Goal: Task Accomplishment & Management: Manage account settings

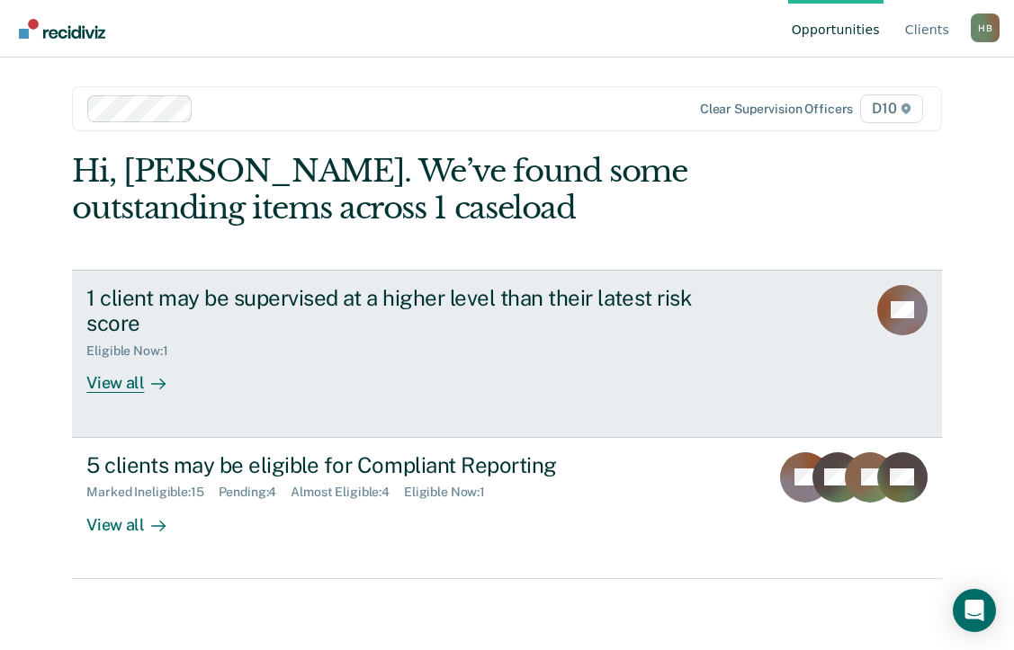
click at [207, 344] on div "Eligible Now : 1" at bounding box center [402, 347] width 632 height 22
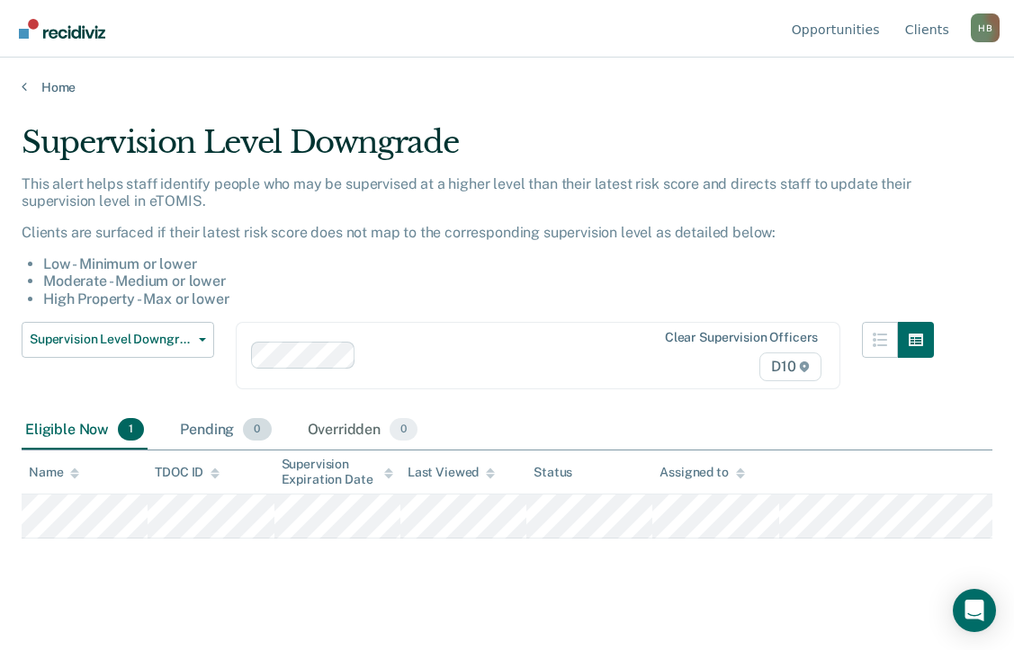
click at [206, 426] on div "Pending 0" at bounding box center [225, 431] width 98 height 40
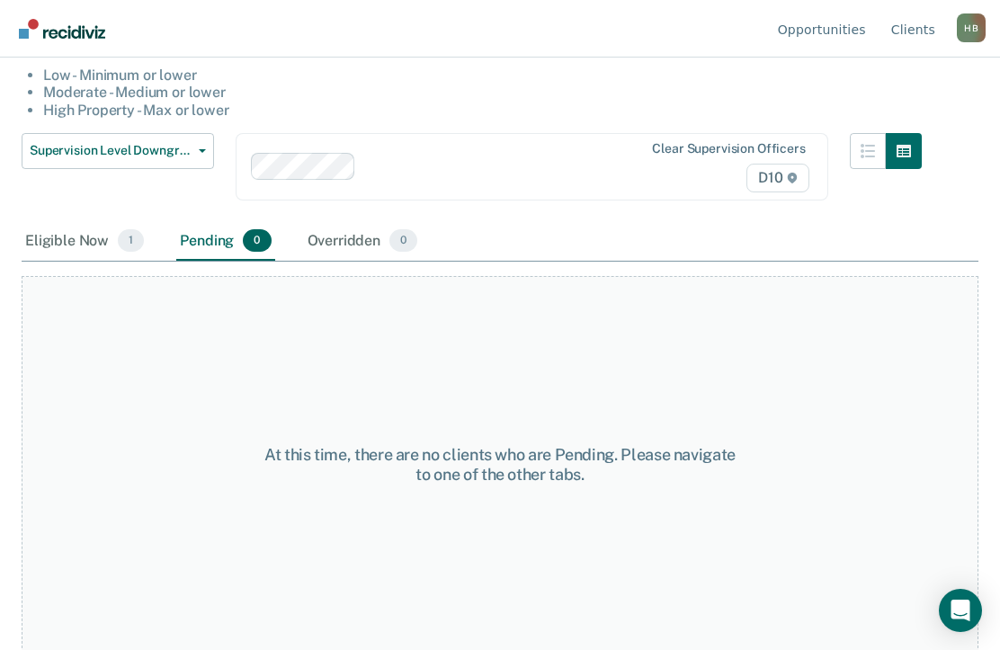
scroll to position [192, 0]
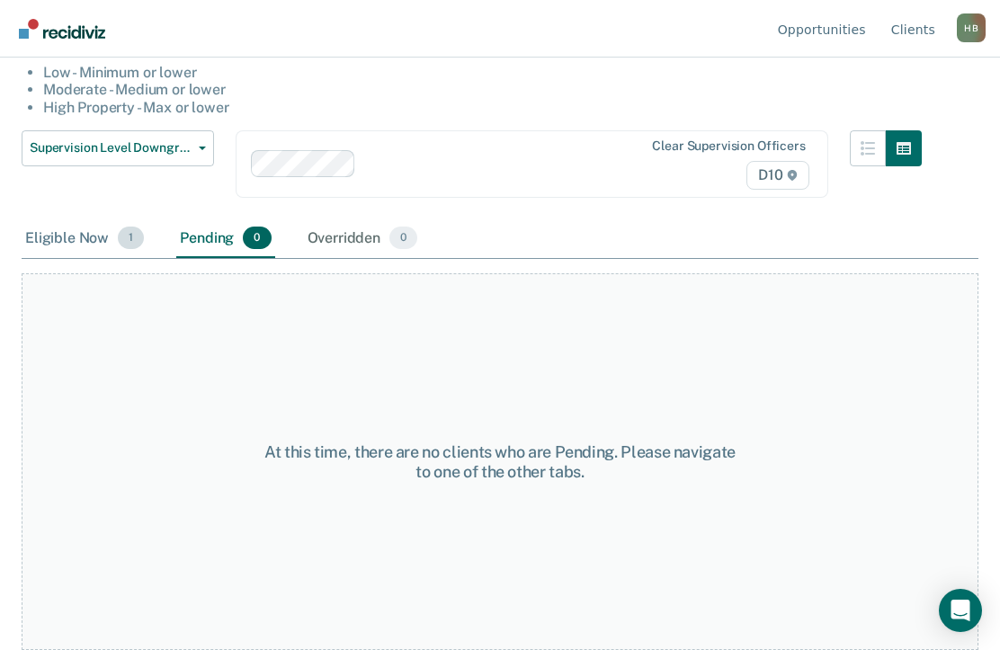
click at [87, 233] on div "Eligible Now 1" at bounding box center [85, 240] width 126 height 40
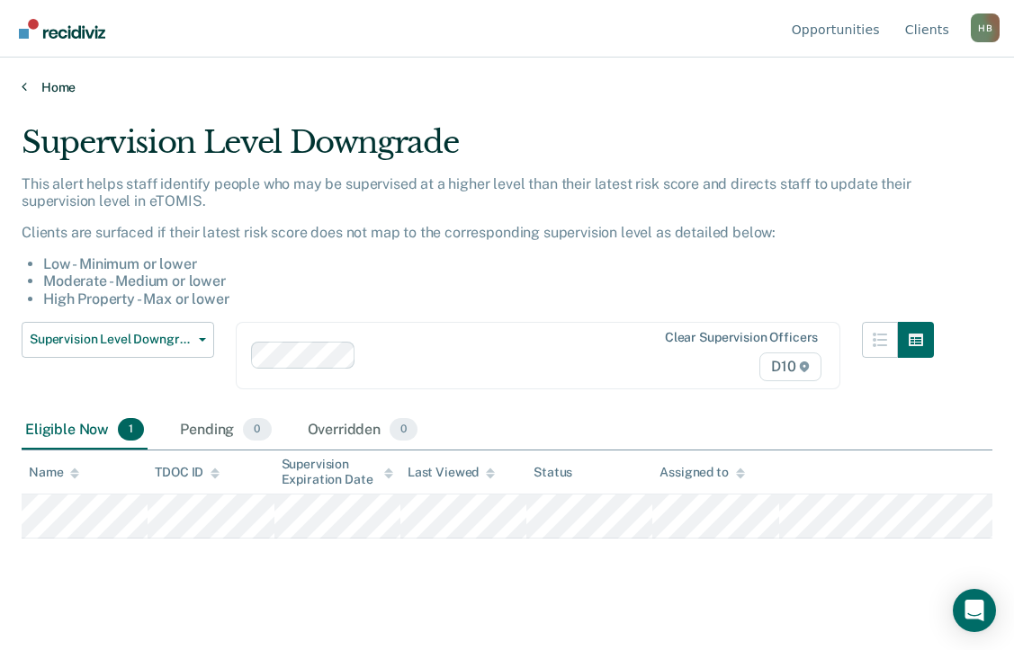
click at [35, 84] on link "Home" at bounding box center [507, 87] width 971 height 16
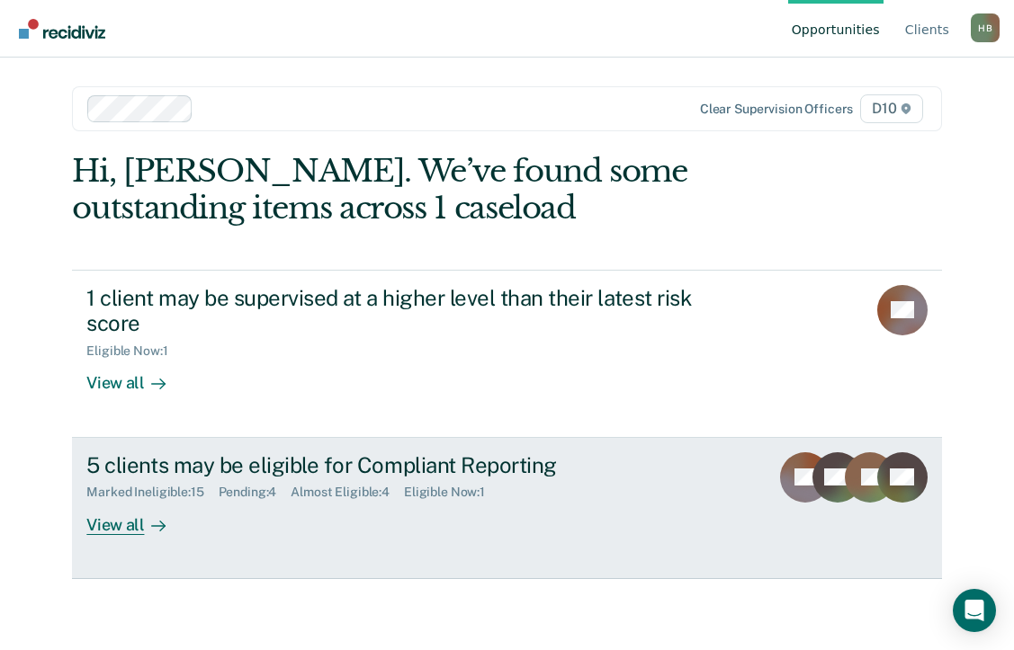
click at [415, 485] on div "Eligible Now : 1" at bounding box center [451, 492] width 95 height 15
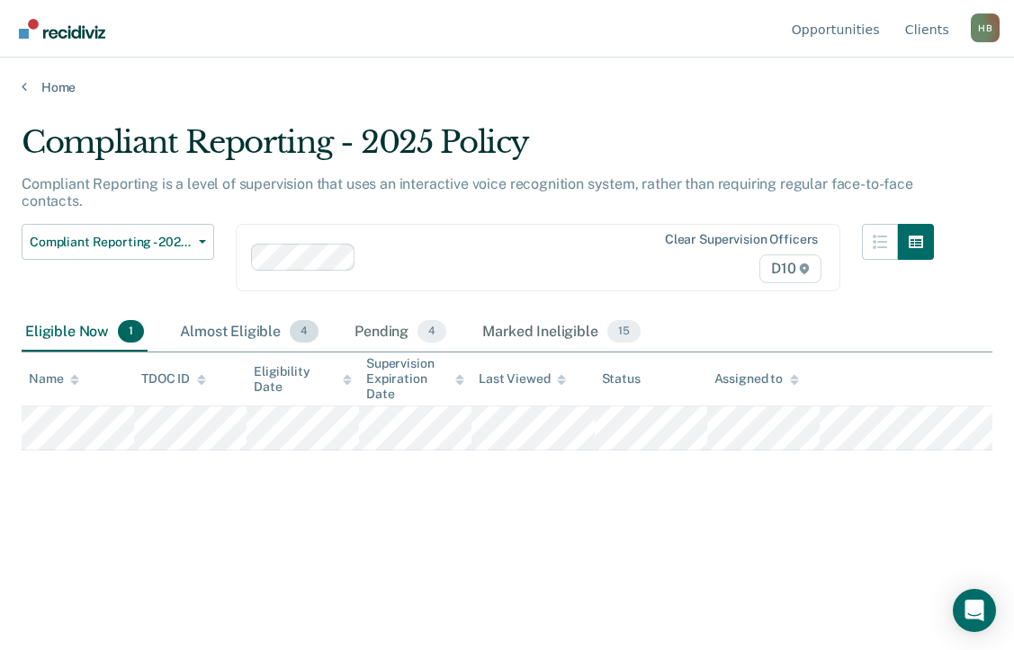
click at [253, 322] on div "Almost Eligible 4" at bounding box center [249, 333] width 146 height 40
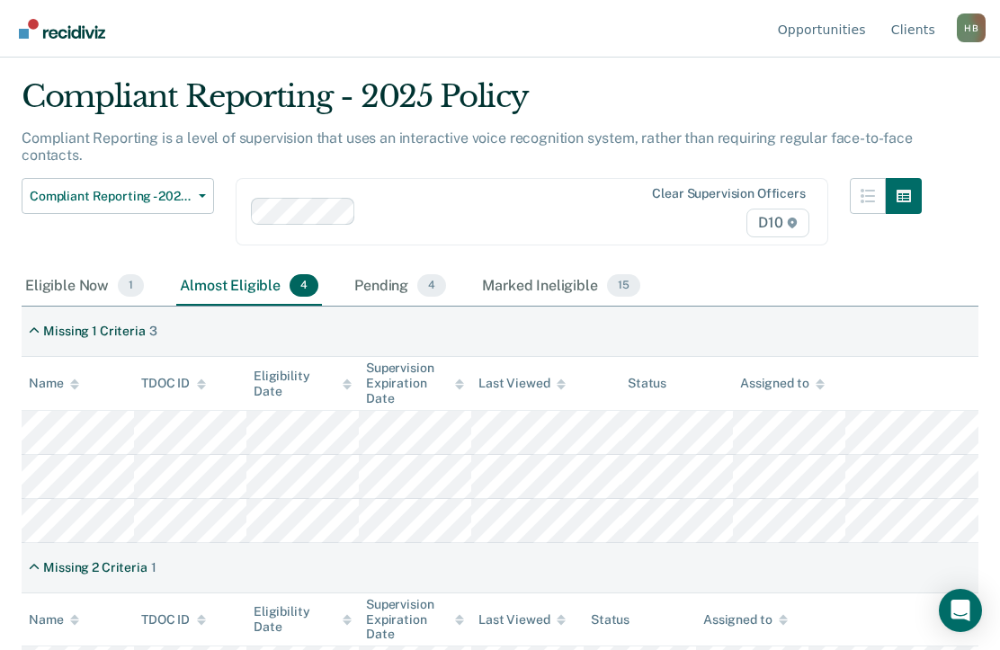
scroll to position [86, 0]
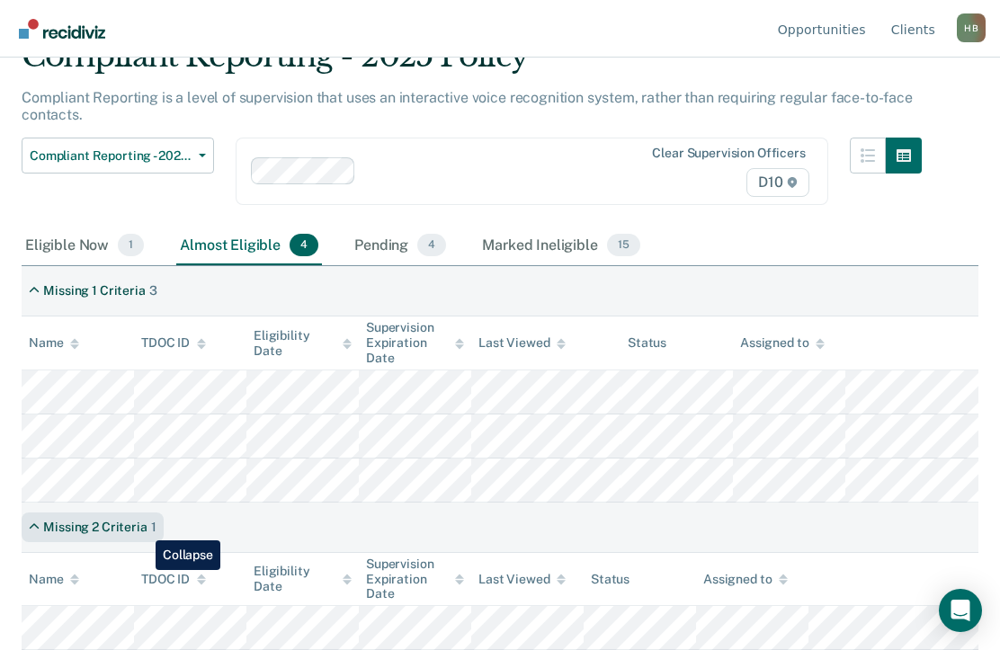
click at [142, 527] on div "Missing 2 Criteria" at bounding box center [94, 527] width 103 height 15
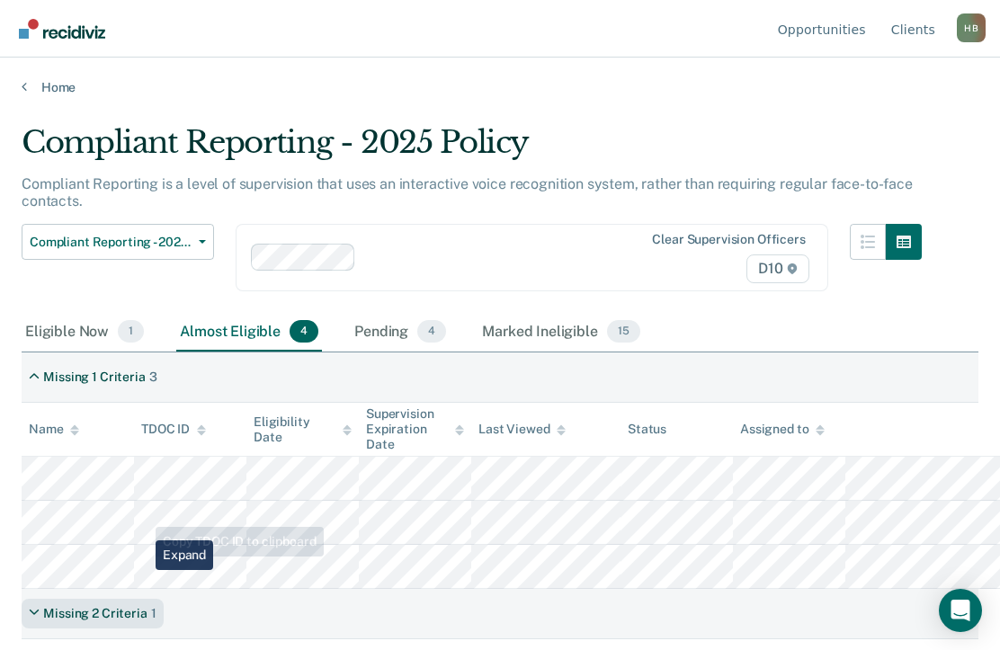
scroll to position [0, 0]
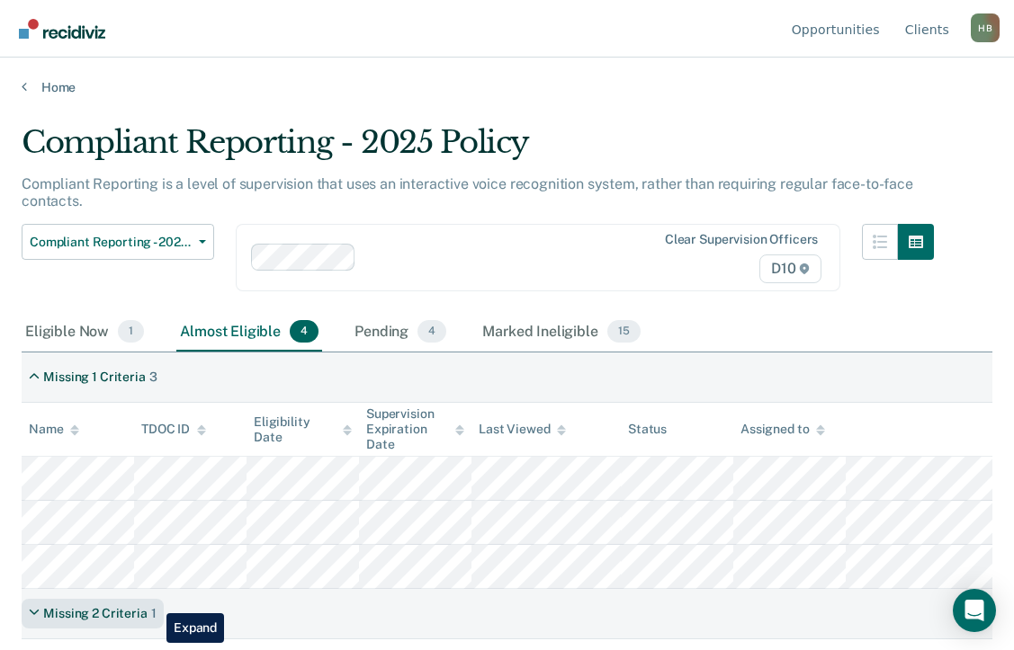
click at [153, 600] on div "Missing 2 Criteria 1" at bounding box center [93, 614] width 142 height 30
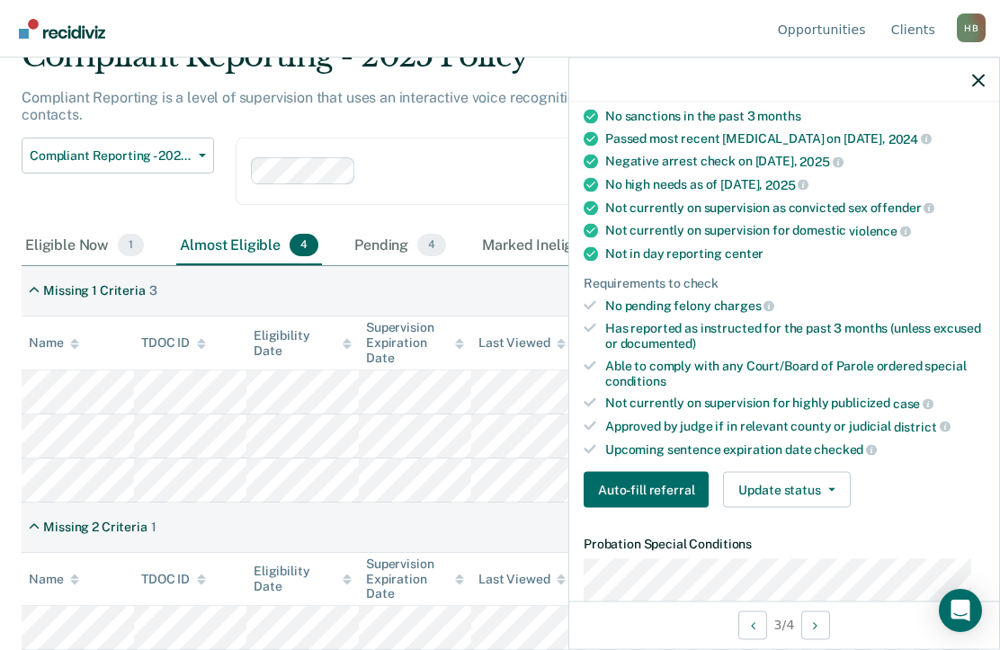
scroll to position [360, 0]
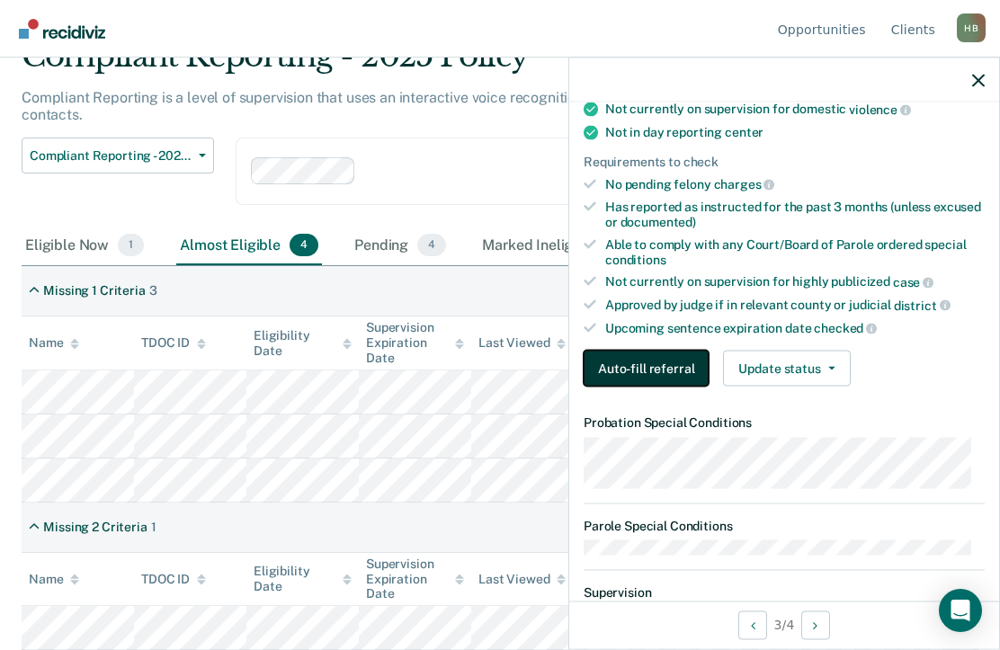
click at [632, 372] on button "Auto-fill referral" at bounding box center [646, 369] width 125 height 36
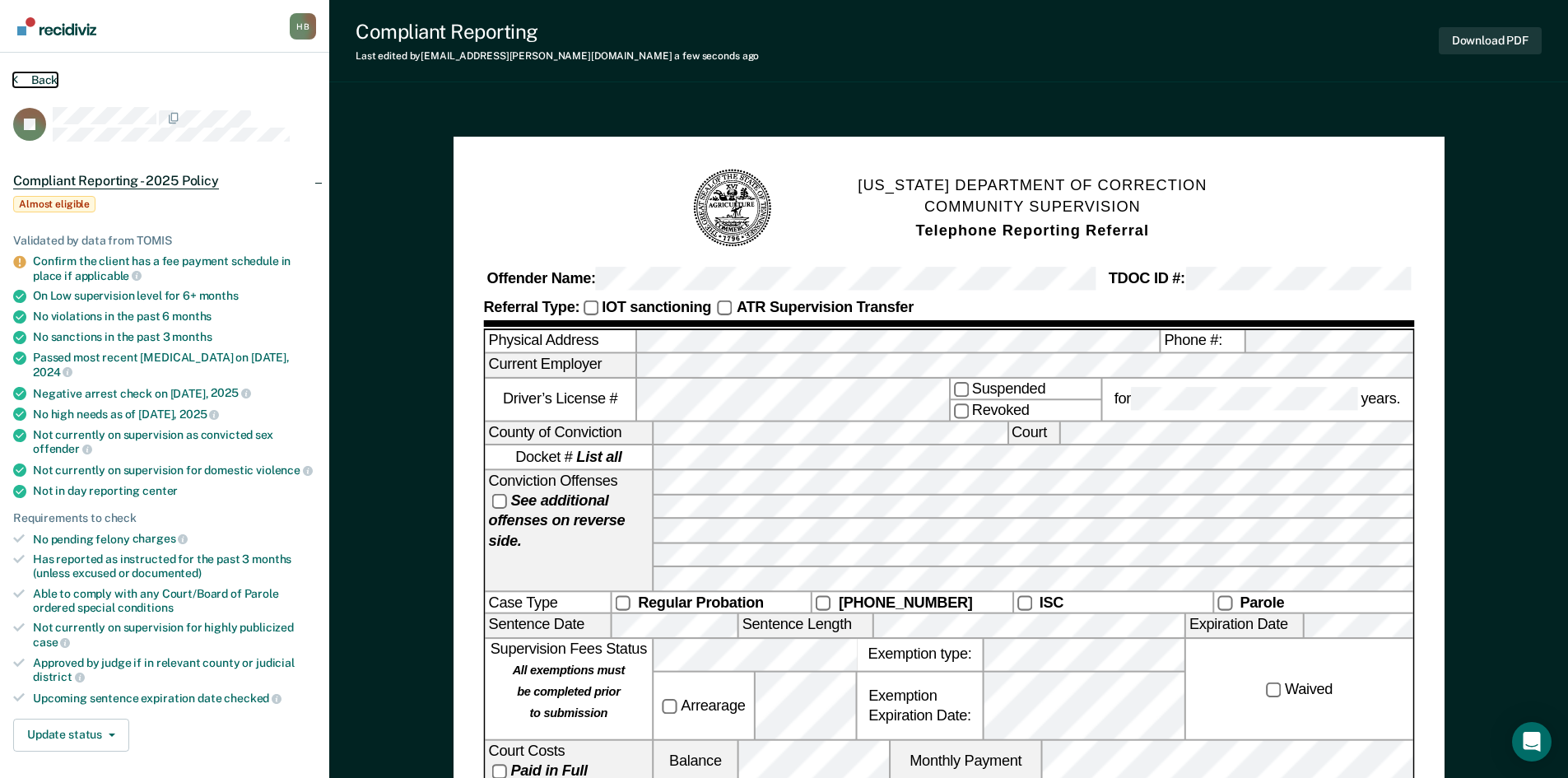
click at [18, 81] on button "Back" at bounding box center [35, 80] width 45 height 15
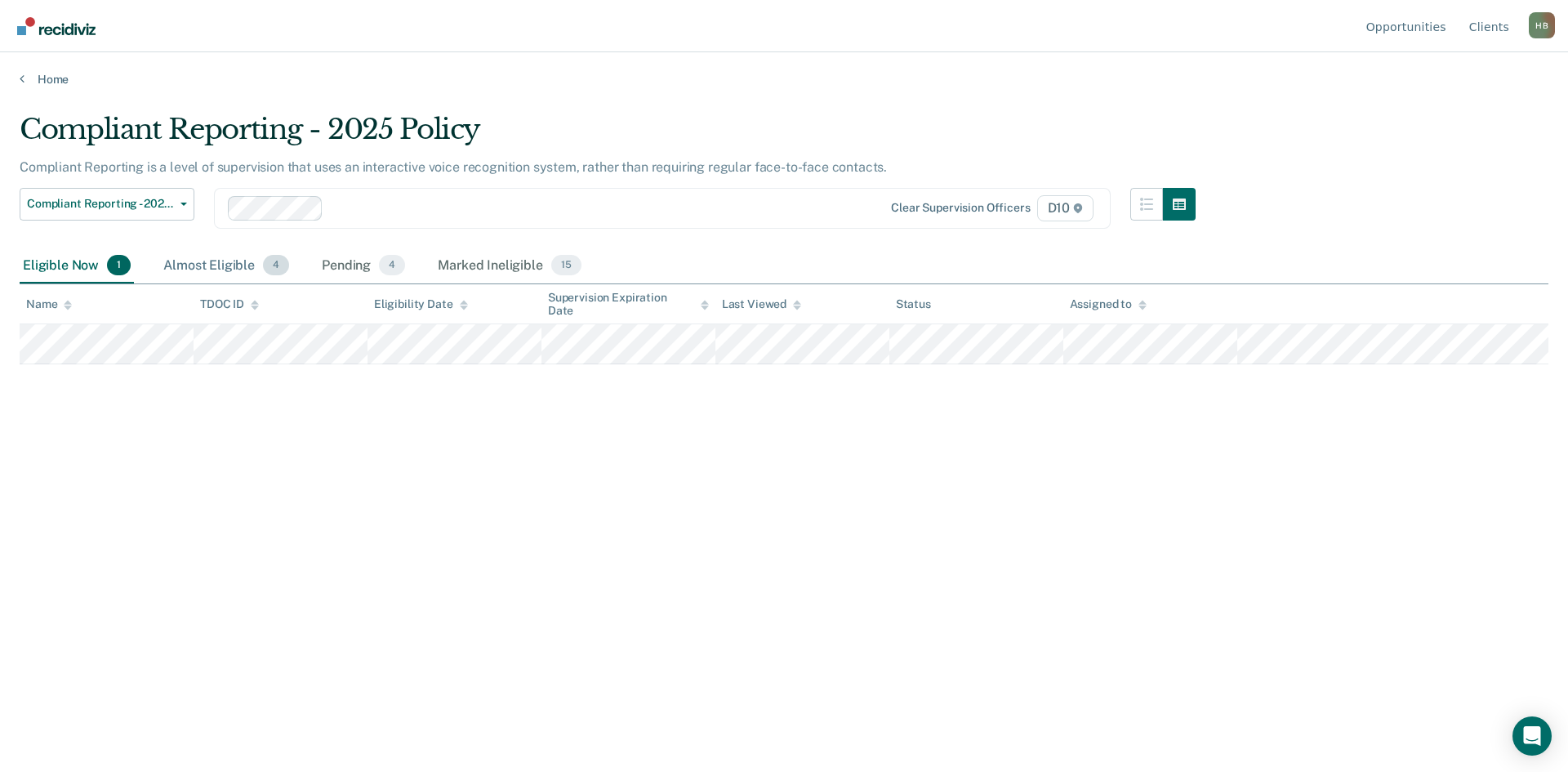
click at [223, 274] on div "Almost Eligible 4" at bounding box center [226, 266] width 133 height 36
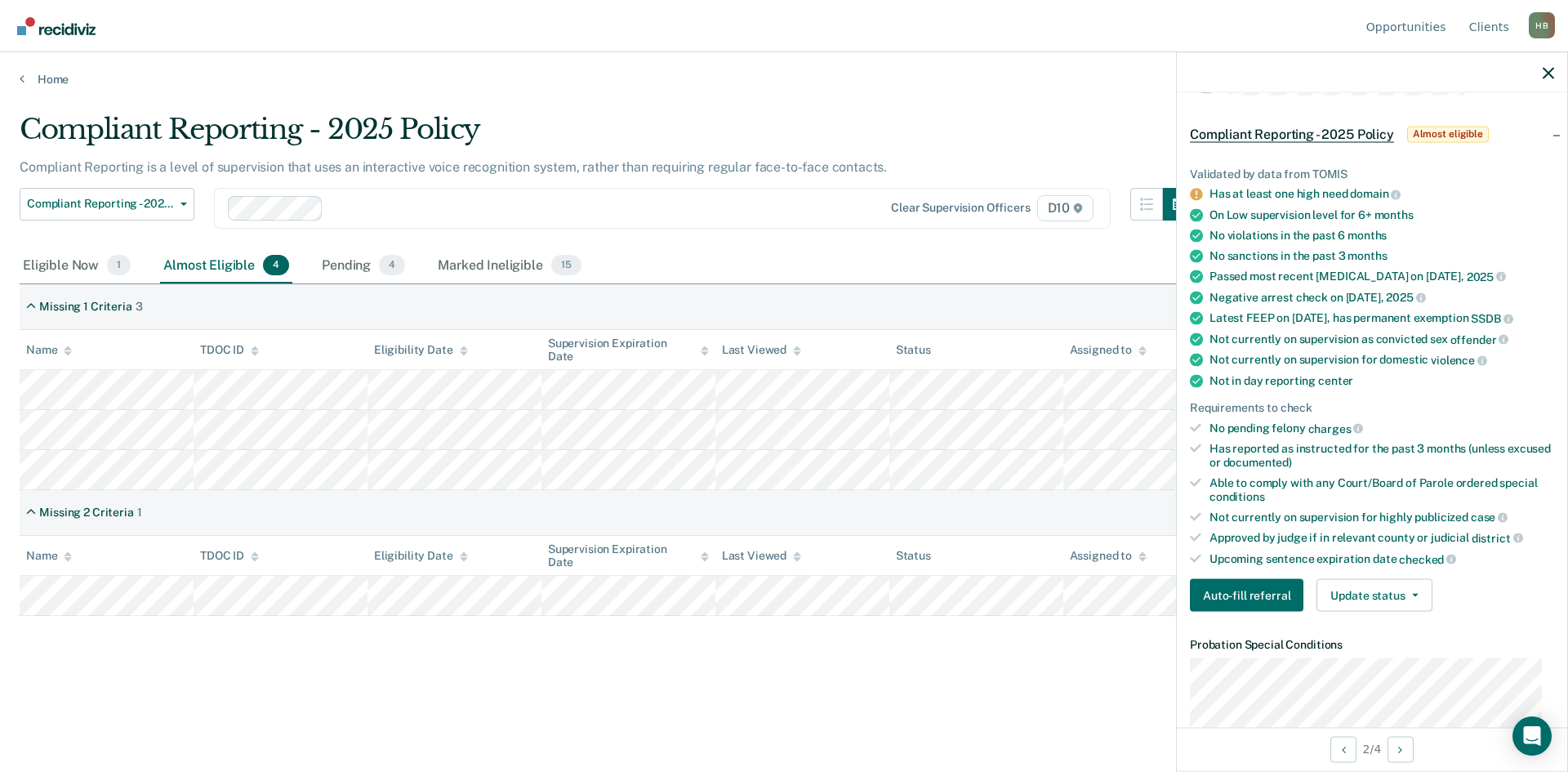
scroll to position [245, 0]
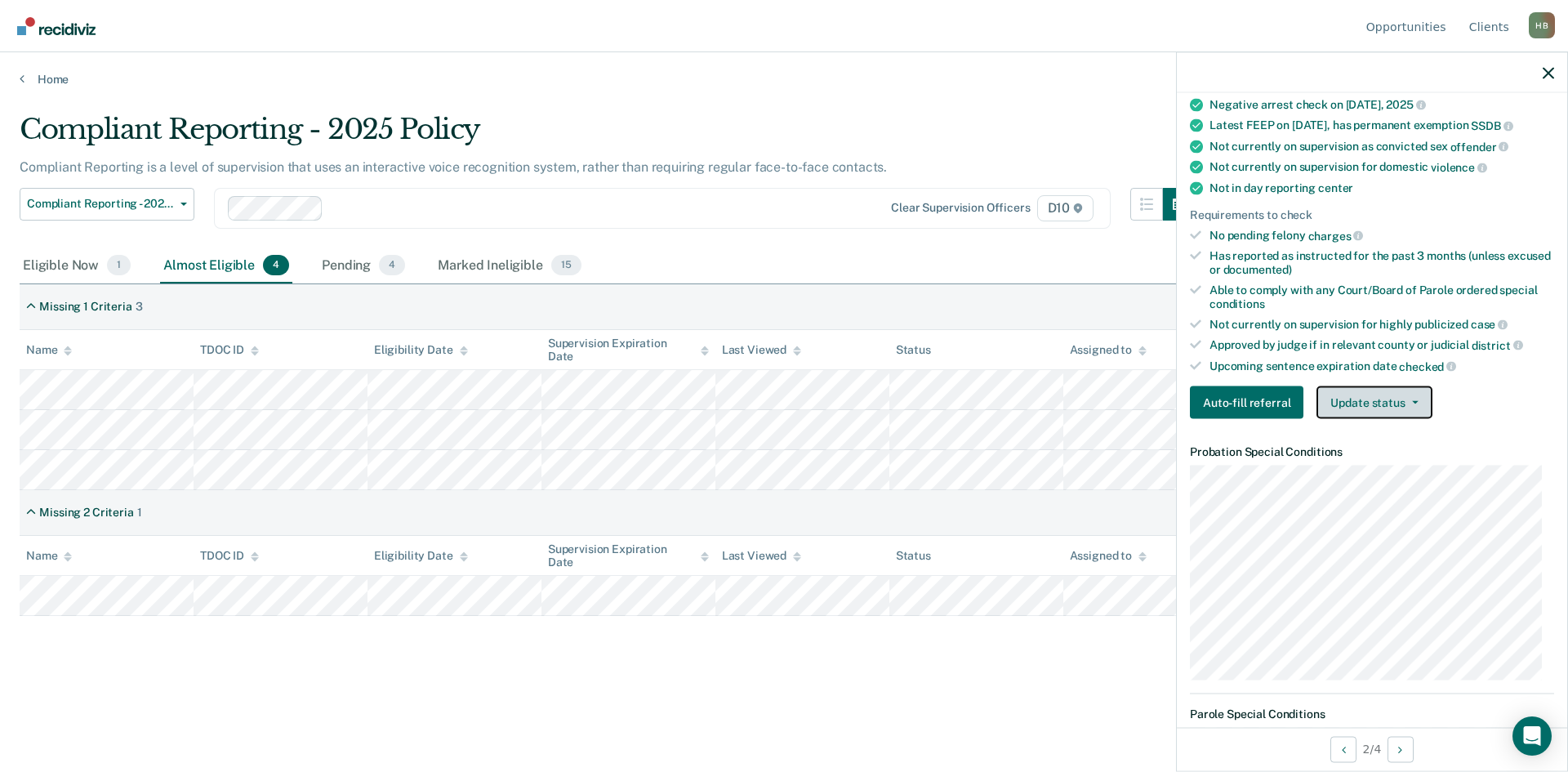
click at [920, 406] on button "Update status" at bounding box center [1374, 403] width 115 height 33
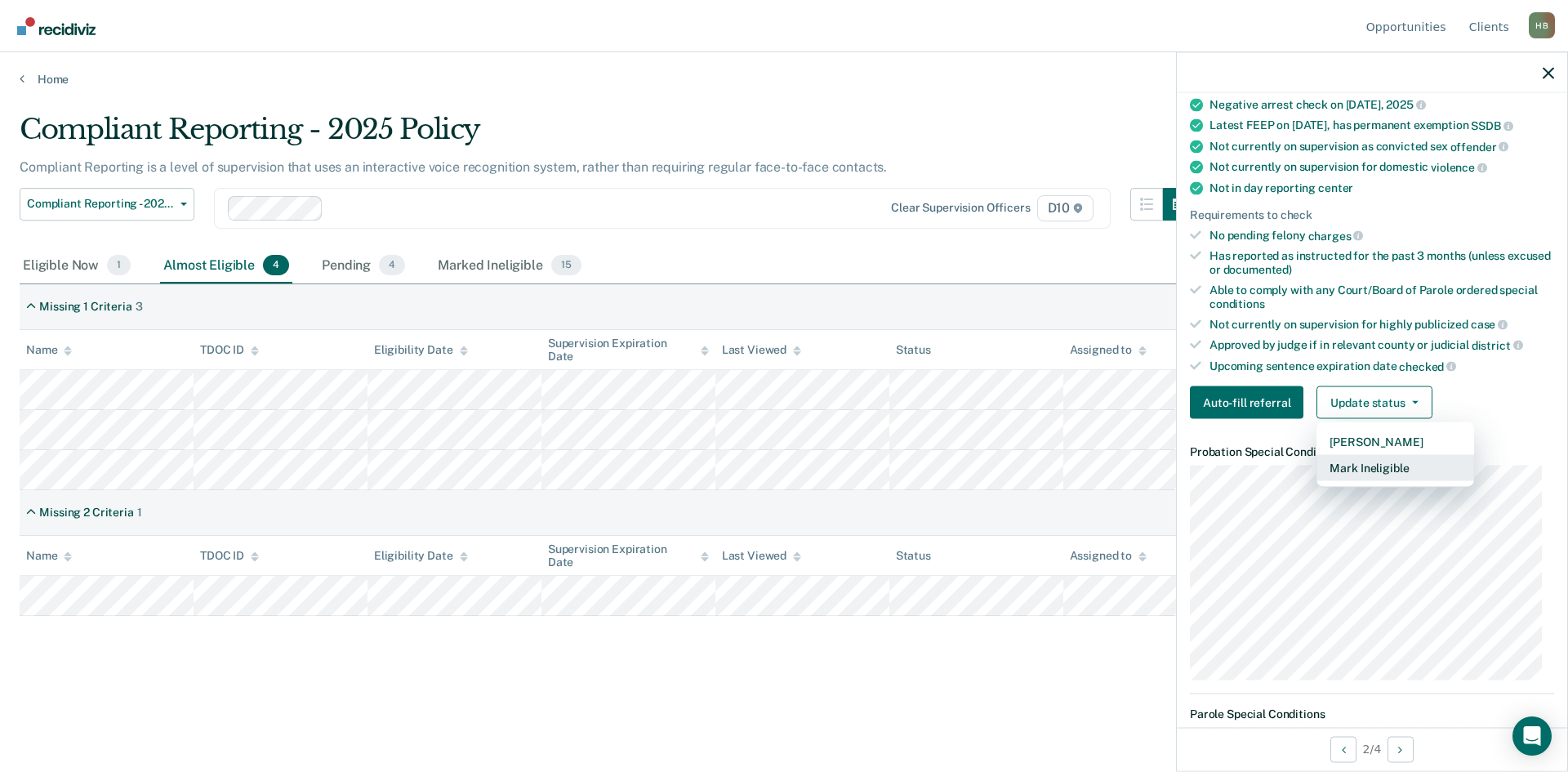
click at [920, 468] on button "Mark Ineligible" at bounding box center [1395, 468] width 158 height 26
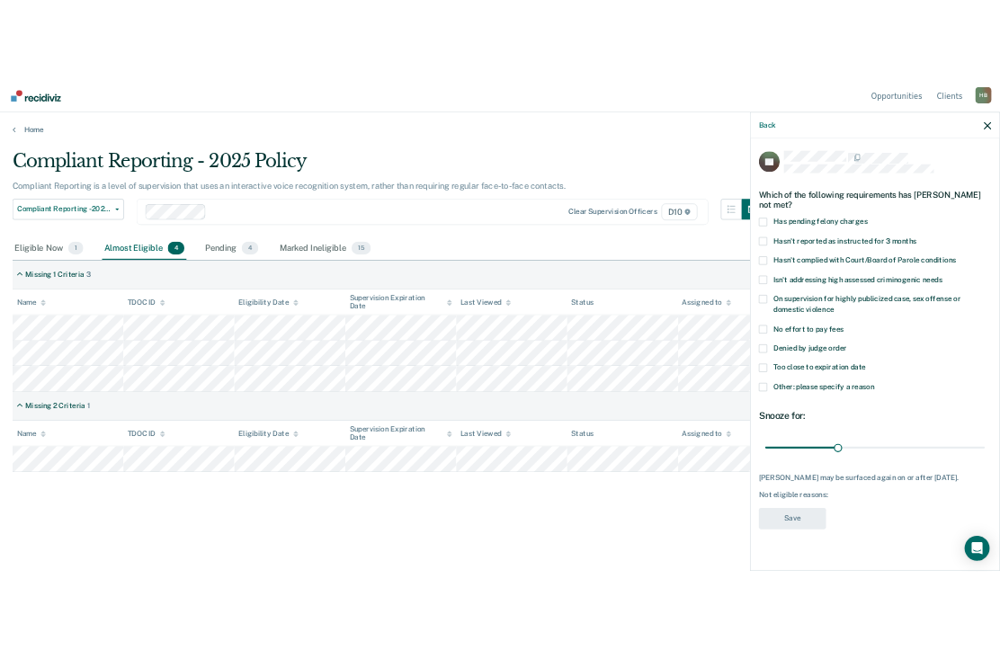
scroll to position [0, 0]
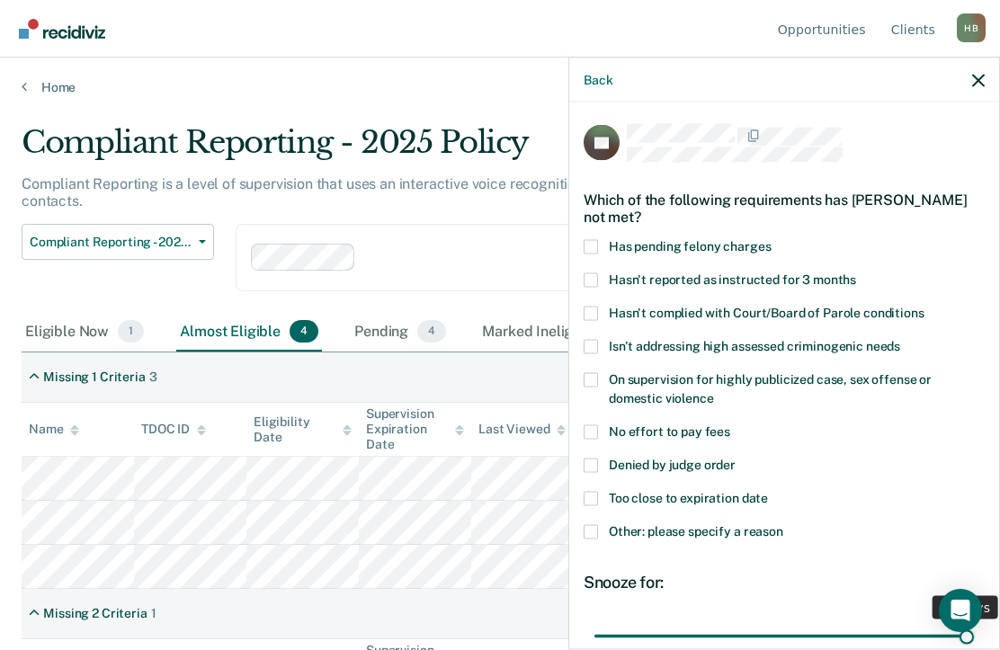
drag, startPoint x: 712, startPoint y: 638, endPoint x: 955, endPoint y: 633, distance: 242.9
type input "90"
click at [955, 633] on input "range" at bounding box center [785, 636] width 380 height 31
click at [596, 533] on span at bounding box center [591, 531] width 14 height 14
click at [784, 524] on input "Other: please specify a reason" at bounding box center [784, 524] width 0 height 0
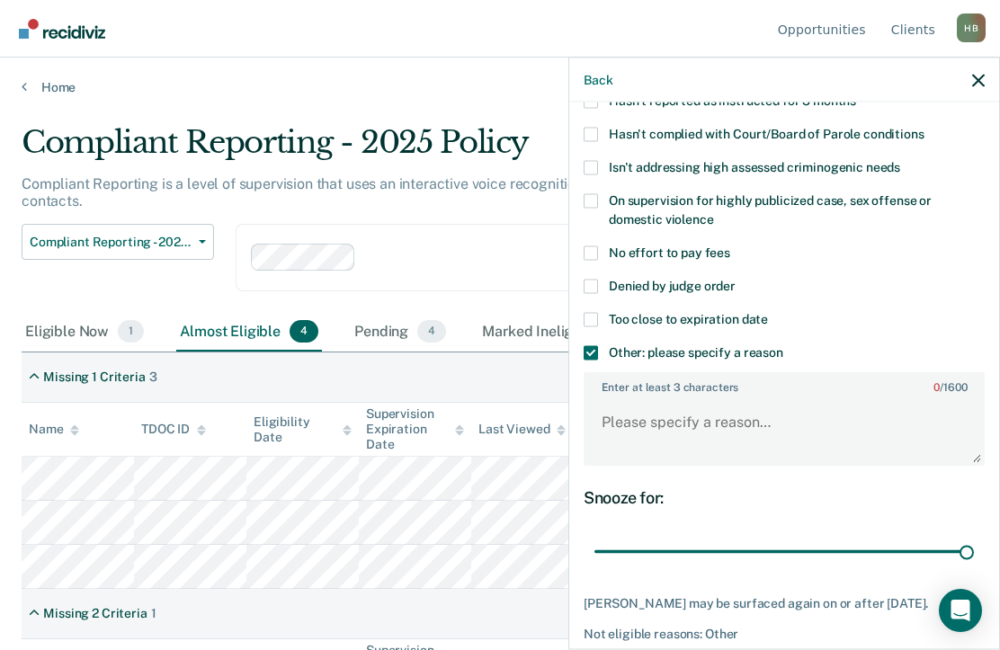
scroll to position [180, 0]
click at [706, 435] on textarea "Enter at least 3 characters 0 / 1600" at bounding box center [785, 430] width 398 height 67
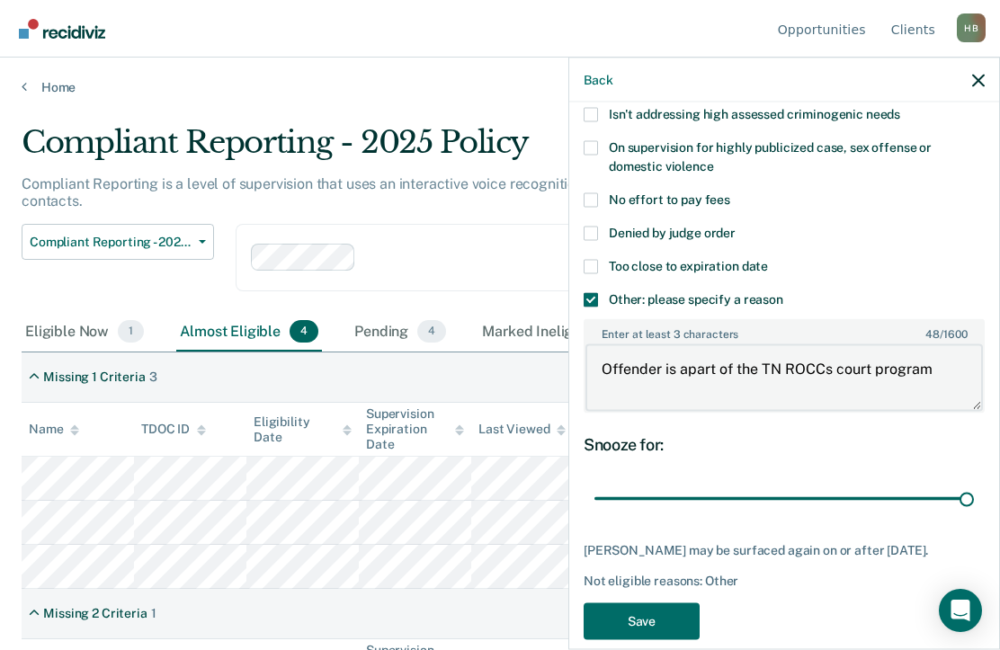
scroll to position [256, 0]
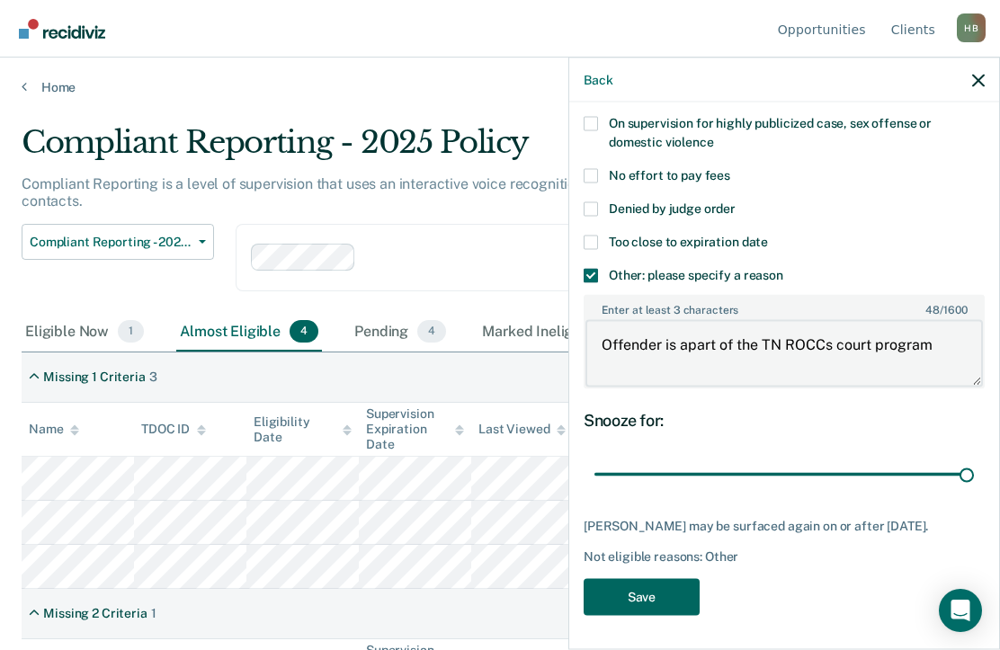
type textarea "Offender is apart of the TN ROCCs court program"
click at [640, 596] on button "Save" at bounding box center [642, 596] width 116 height 37
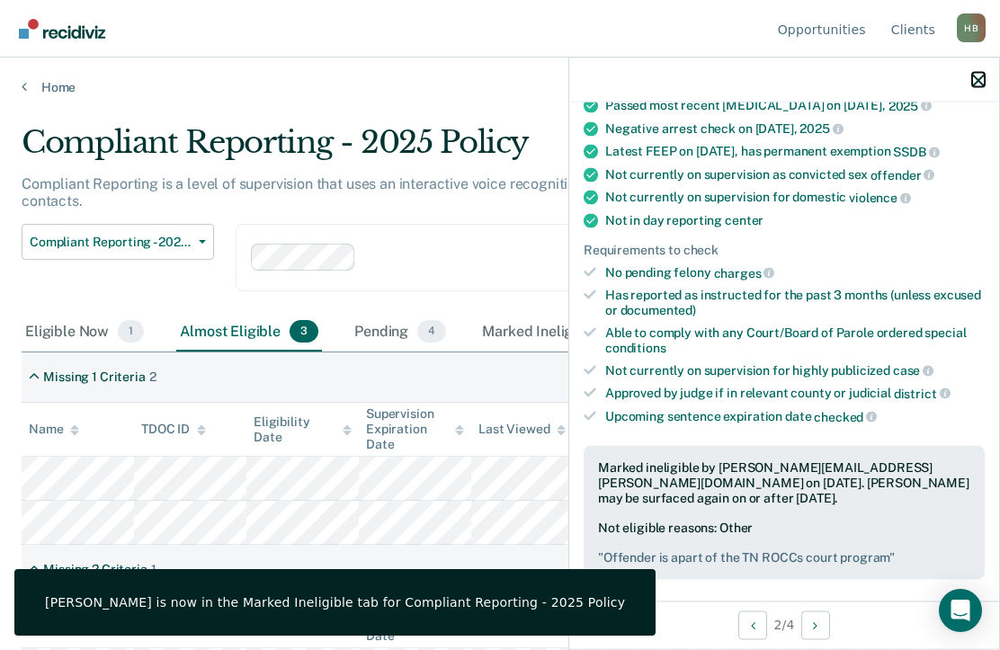
click at [978, 84] on icon "button" at bounding box center [979, 80] width 13 height 13
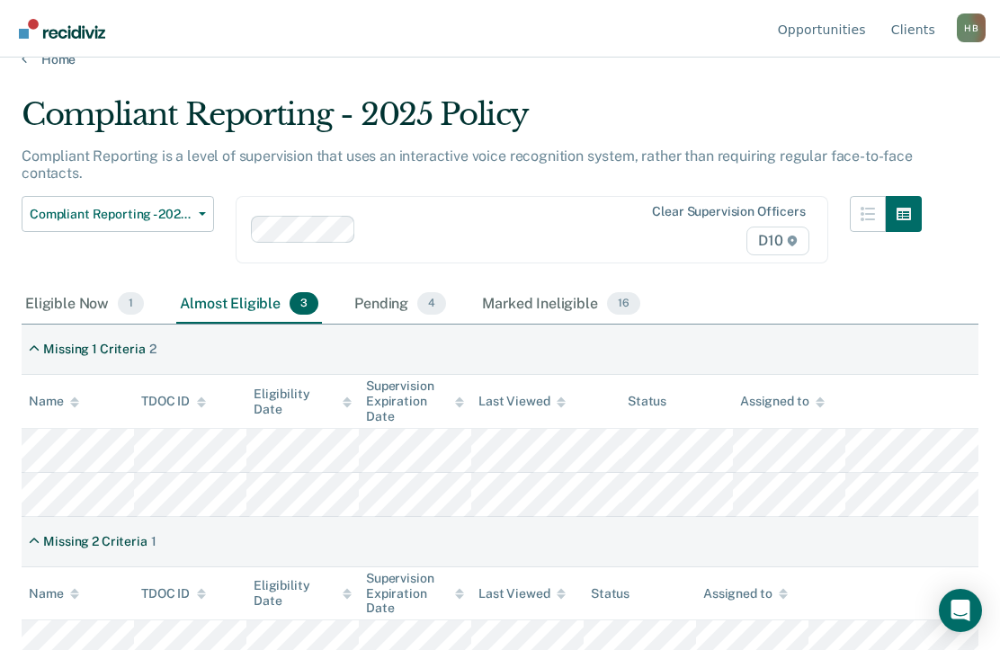
scroll to position [42, 0]
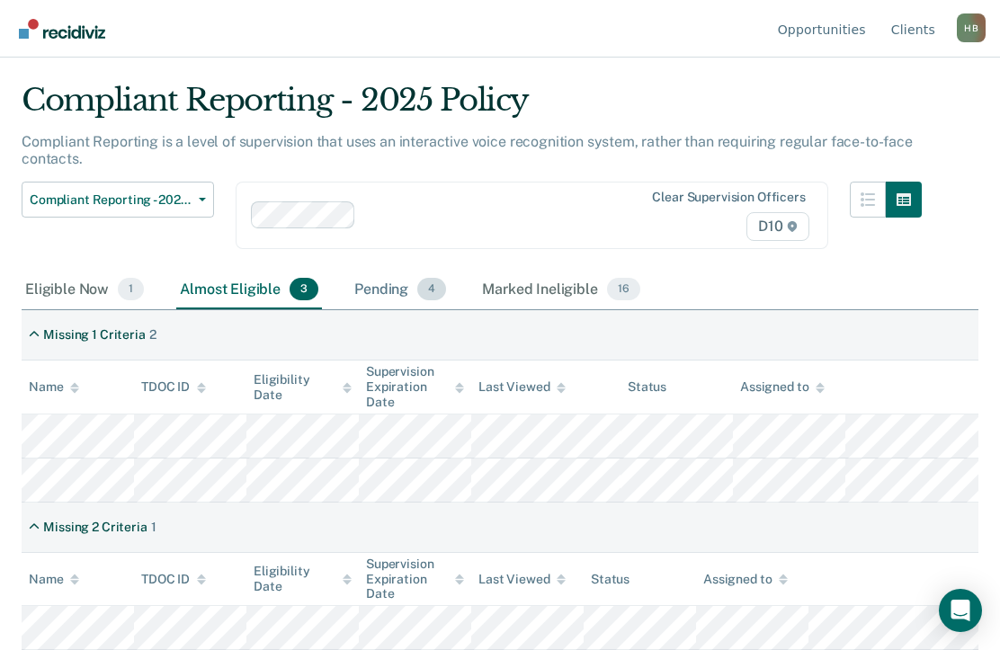
click at [370, 287] on div "Pending 4" at bounding box center [400, 291] width 99 height 40
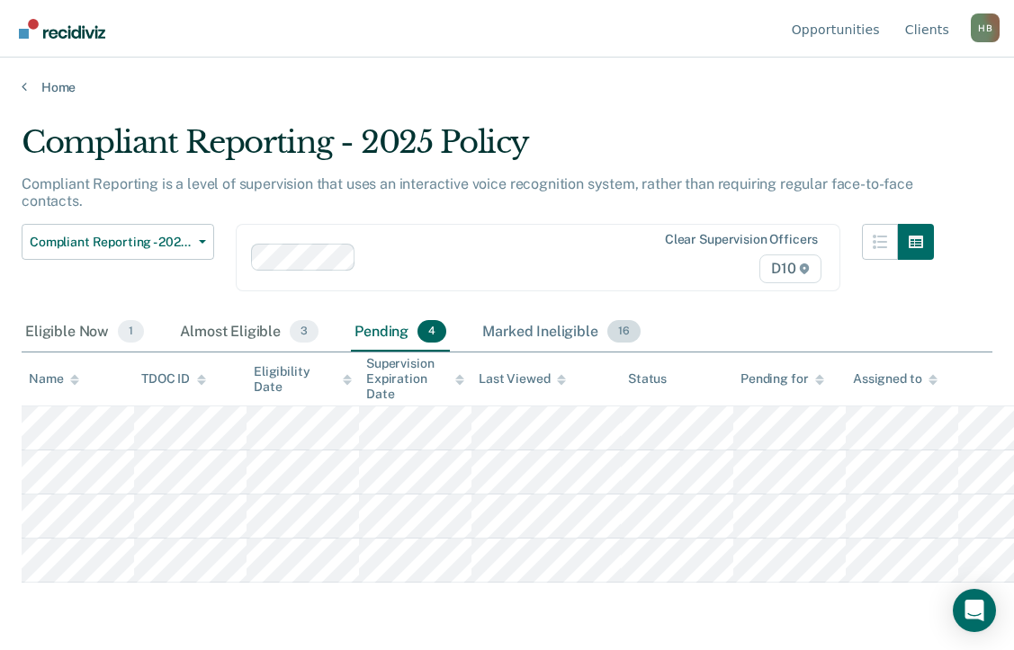
click at [510, 335] on div "Marked Ineligible 16" at bounding box center [561, 333] width 165 height 40
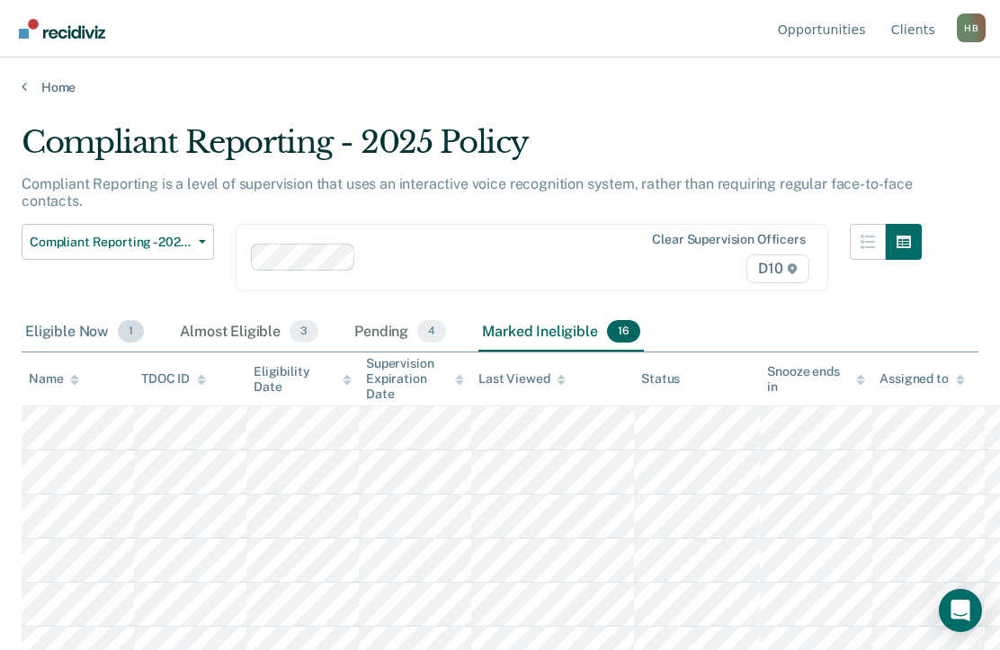
click at [91, 342] on div "Eligible Now 1" at bounding box center [85, 333] width 126 height 40
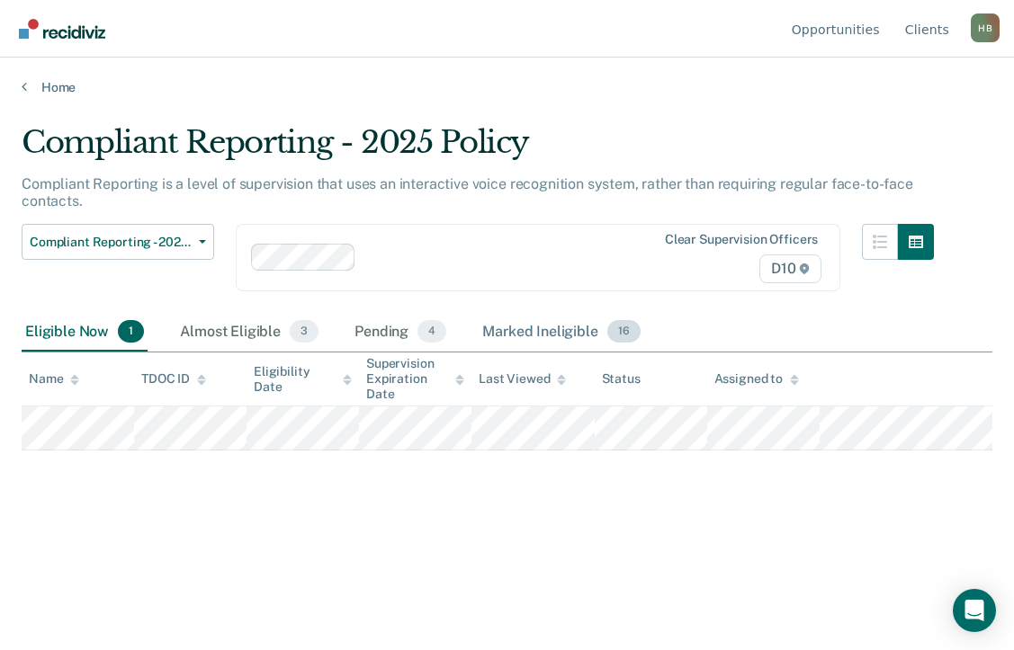
click at [561, 334] on div "Marked Ineligible 16" at bounding box center [561, 333] width 165 height 40
